Goal: Task Accomplishment & Management: Complete application form

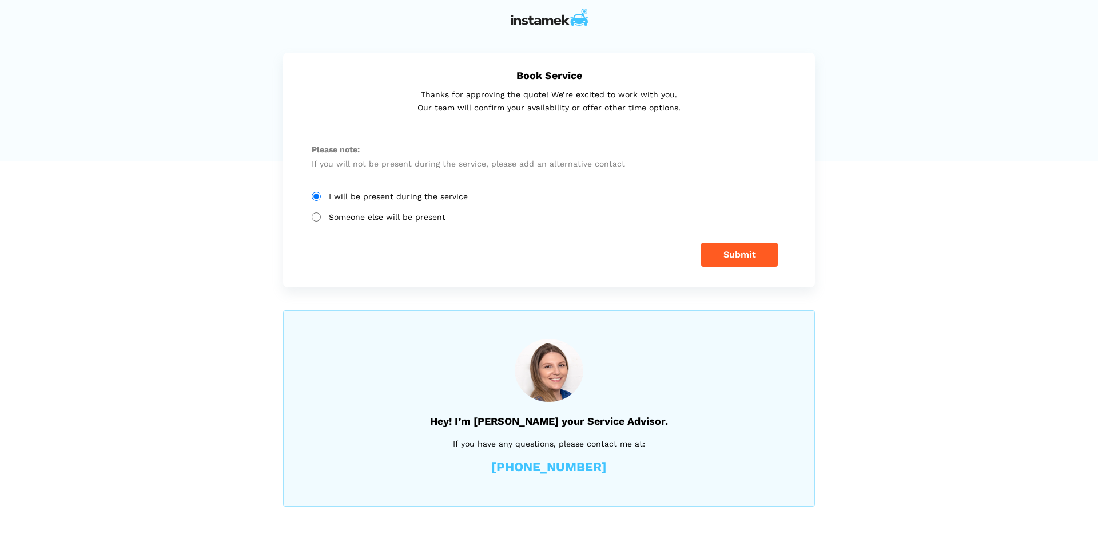
click at [364, 223] on div "I will be present during the service Someone else will be present First Name La…" at bounding box center [549, 225] width 492 height 82
click at [360, 218] on label "Someone else will be present" at bounding box center [549, 217] width 475 height 10
click at [321, 218] on input "Someone else will be present" at bounding box center [316, 216] width 9 height 9
radio input "true"
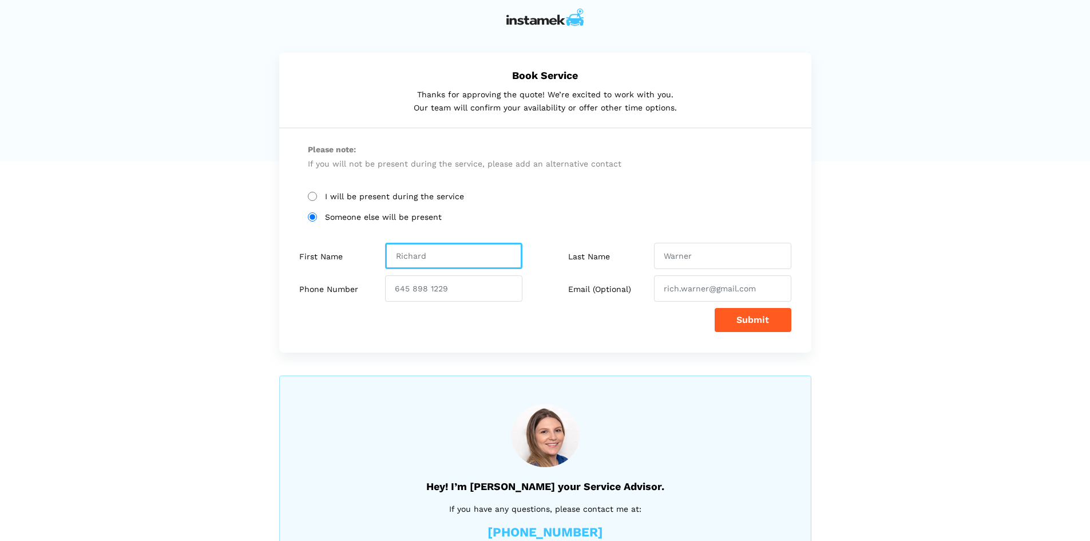
click at [432, 255] on input "text" at bounding box center [453, 256] width 137 height 26
type input "[PERSON_NAME]"
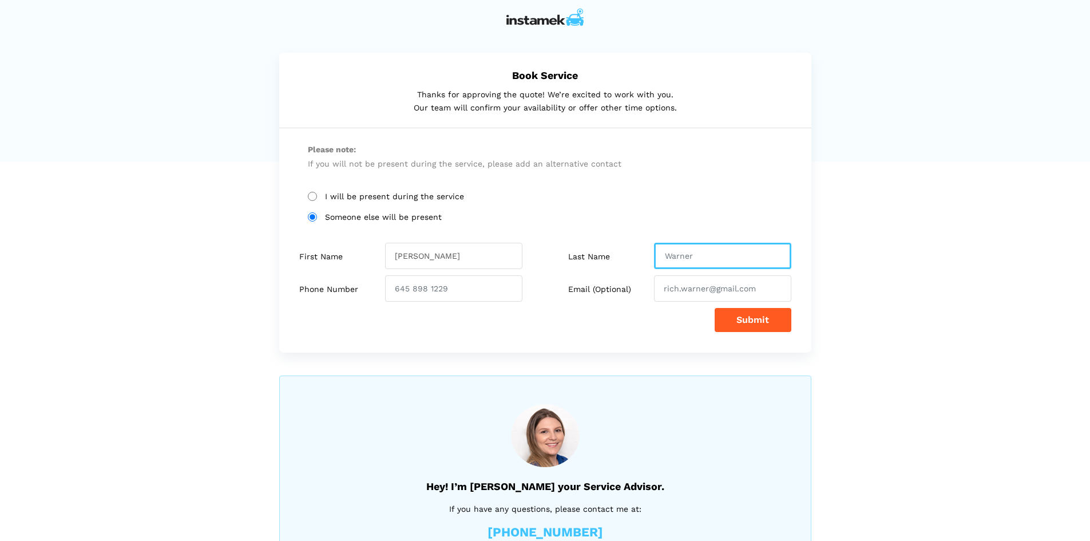
click at [698, 265] on input "text" at bounding box center [722, 256] width 137 height 26
type input "[PERSON_NAME]"
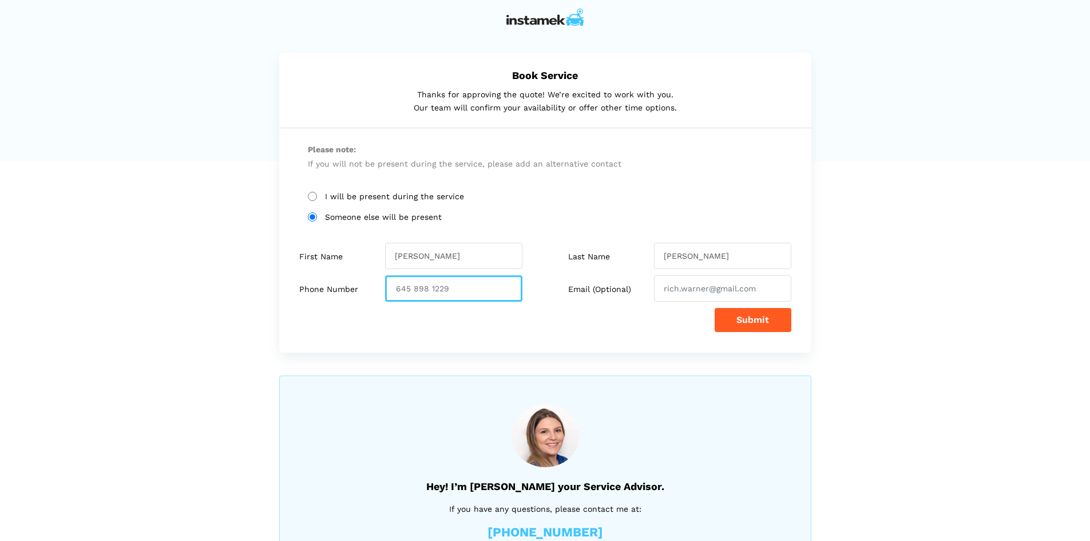
click at [460, 289] on input "number" at bounding box center [453, 288] width 137 height 26
click at [410, 288] on input "number" at bounding box center [453, 288] width 137 height 26
click at [679, 283] on input "email" at bounding box center [722, 288] width 137 height 26
paste input "[EMAIL_ADDRESS][DOMAIN_NAME]"
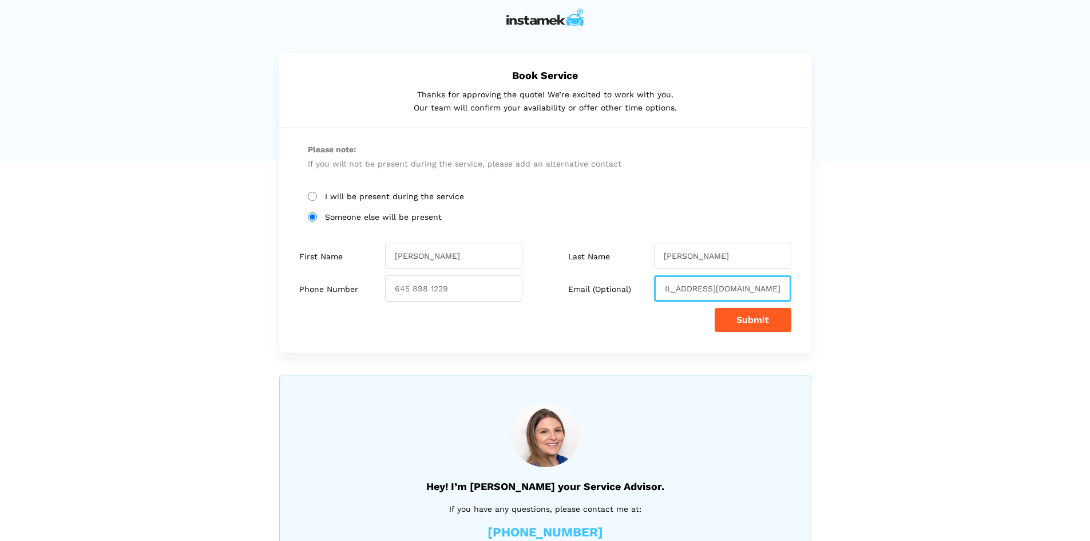
type input "[EMAIL_ADDRESS][DOMAIN_NAME]"
click at [744, 321] on button "Submit" at bounding box center [752, 320] width 77 height 24
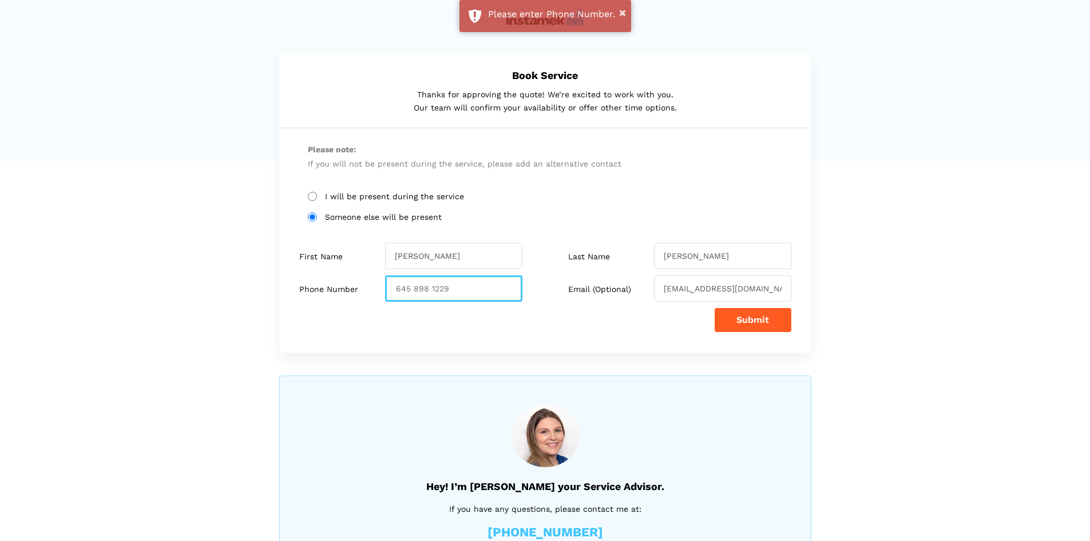
click at [458, 292] on input "number" at bounding box center [453, 288] width 137 height 26
drag, startPoint x: 482, startPoint y: 288, endPoint x: 462, endPoint y: 287, distance: 19.5
click at [462, 287] on input "number" at bounding box center [453, 288] width 137 height 26
drag, startPoint x: 383, startPoint y: 279, endPoint x: 345, endPoint y: 278, distance: 38.3
click at [345, 278] on div "Phone Number" at bounding box center [342, 288] width 86 height 26
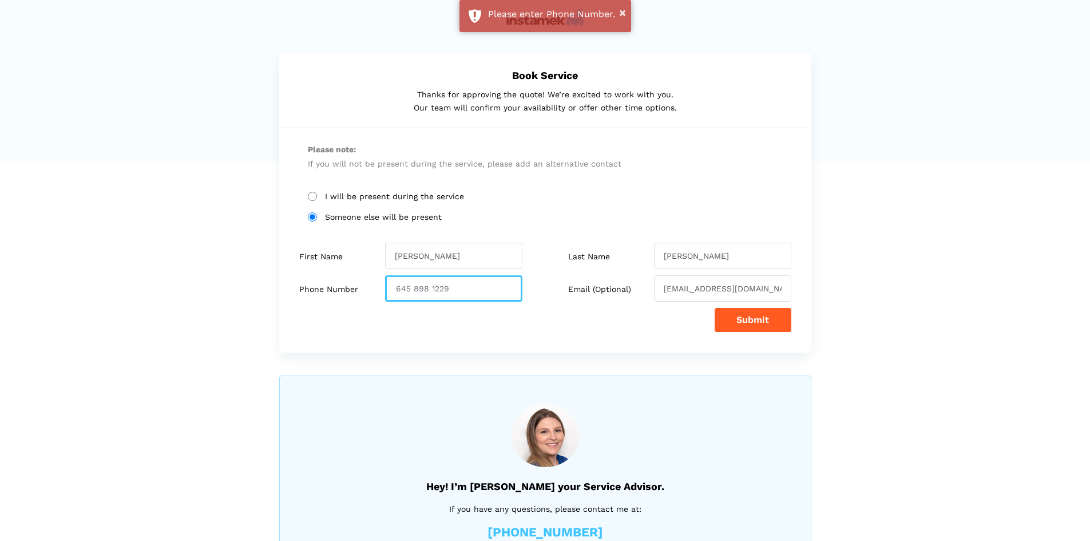
click at [478, 302] on div "First Name [PERSON_NAME] Last Name [GEOGRAPHIC_DATA] Phone Number Email (Option…" at bounding box center [545, 287] width 509 height 89
drag, startPoint x: 476, startPoint y: 291, endPoint x: 377, endPoint y: 288, distance: 99.0
click at [378, 288] on div "Phone Number" at bounding box center [418, 288] width 255 height 26
type input "4033854578"
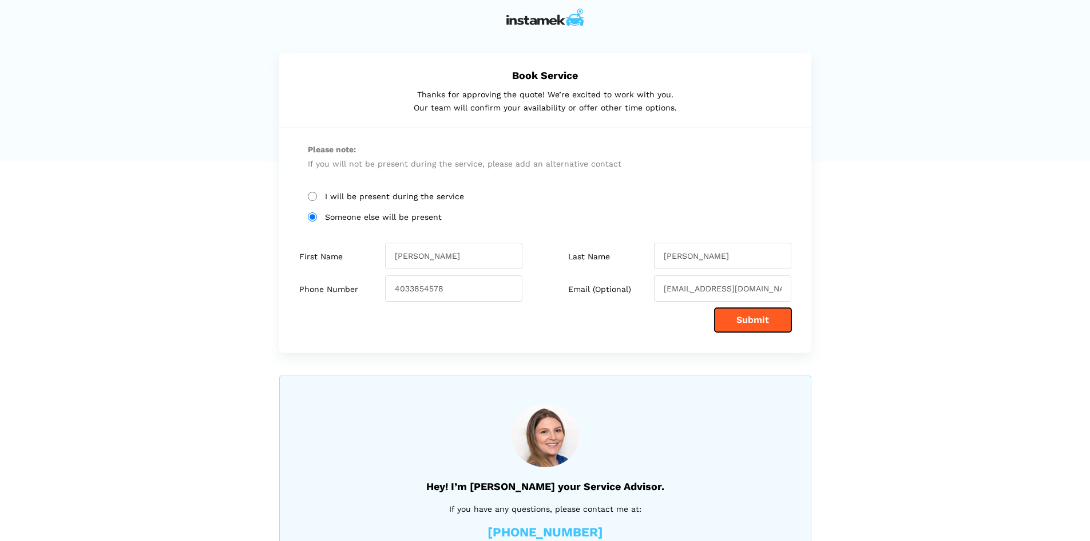
click at [770, 329] on button "Submit" at bounding box center [752, 320] width 77 height 24
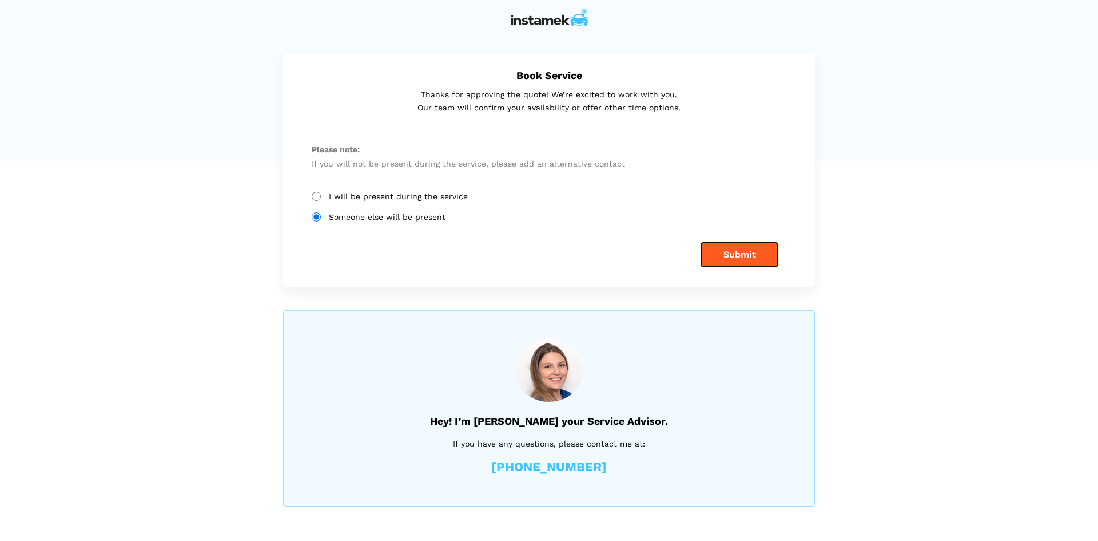
click at [737, 247] on button "Submit" at bounding box center [739, 255] width 77 height 24
